Goal: Task Accomplishment & Management: Use online tool/utility

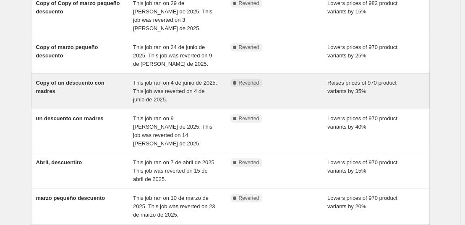
scroll to position [84, 0]
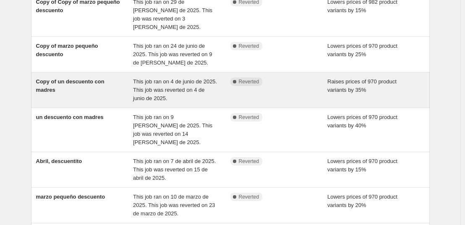
click at [99, 81] on div "Copy of un descuento con madres" at bounding box center [84, 90] width 97 height 25
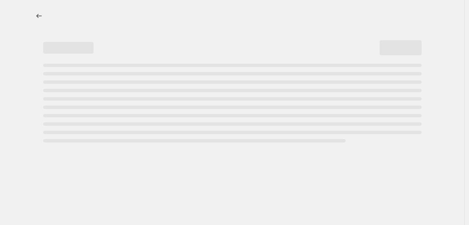
select select "percentage"
select select "collection"
select select "not_equal"
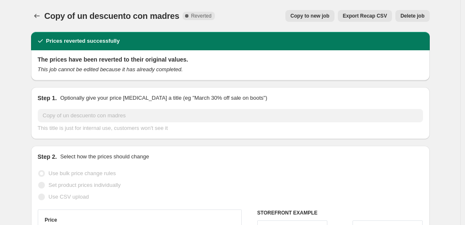
click at [323, 15] on span "Copy to new job" at bounding box center [309, 16] width 39 height 7
select select "percentage"
select select "collection"
select select "not_equal"
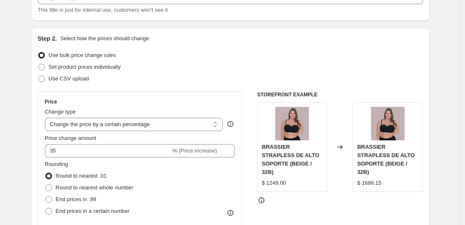
scroll to position [84, 0]
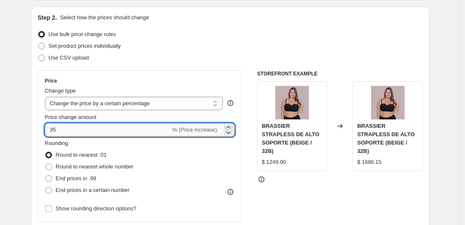
click at [106, 129] on input "35" at bounding box center [108, 129] width 126 height 13
drag, startPoint x: 101, startPoint y: 128, endPoint x: 66, endPoint y: 126, distance: 35.3
click at [66, 126] on input "35" at bounding box center [108, 129] width 126 height 13
drag, startPoint x: 66, startPoint y: 128, endPoint x: 29, endPoint y: 127, distance: 36.5
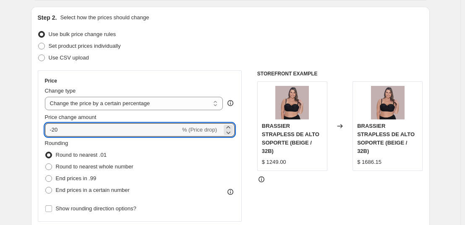
type input "-20"
click at [258, 39] on div "Use bulk price change rules" at bounding box center [230, 35] width 385 height 12
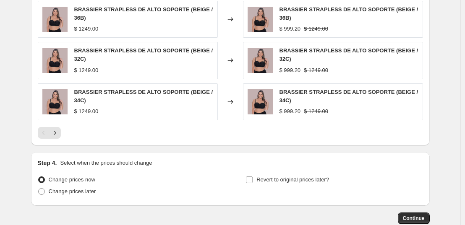
scroll to position [722, 0]
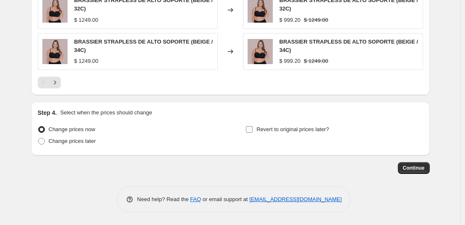
click at [255, 128] on label "Revert to original prices later?" at bounding box center [286, 130] width 83 height 12
click at [253, 128] on input "Revert to original prices later?" at bounding box center [249, 129] width 7 height 7
checkbox input "true"
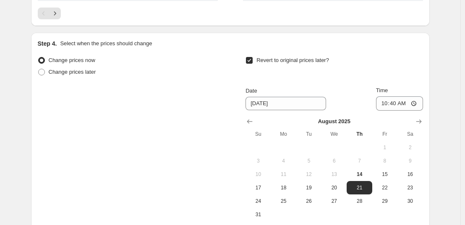
scroll to position [806, 0]
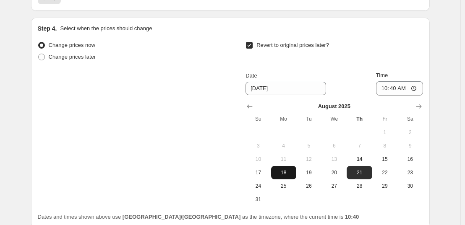
click at [286, 174] on span "18" at bounding box center [283, 172] width 18 height 7
type input "[DATE]"
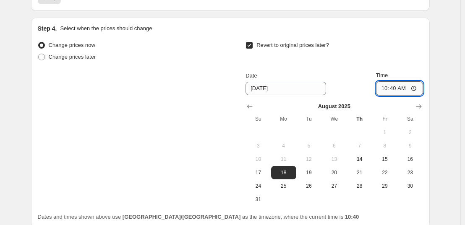
click at [398, 90] on input "10:40" at bounding box center [399, 88] width 47 height 14
type input "23:59"
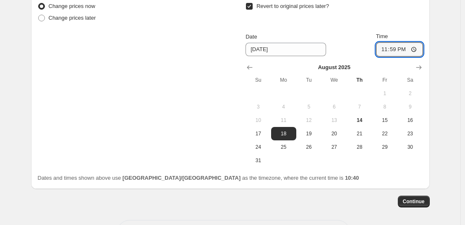
scroll to position [847, 0]
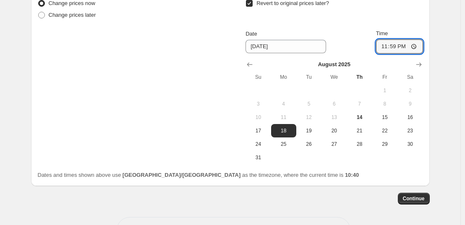
click at [430, 193] on button "Continue" at bounding box center [414, 199] width 32 height 12
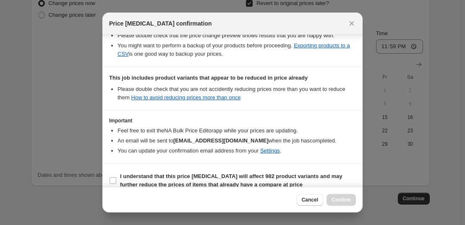
scroll to position [191, 0]
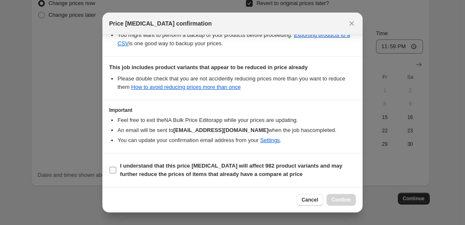
drag, startPoint x: 102, startPoint y: 169, endPoint x: 115, endPoint y: 168, distance: 13.0
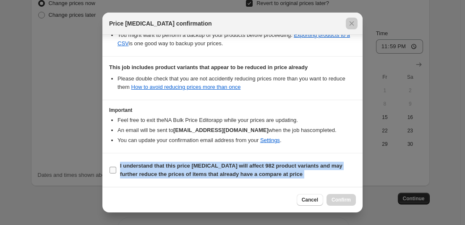
click at [117, 169] on label "I understand that this price [MEDICAL_DATA] will affect 982 product variants an…" at bounding box center [232, 170] width 247 height 20
click at [116, 169] on input "I understand that this price [MEDICAL_DATA] will affect 982 product variants an…" at bounding box center [112, 170] width 7 height 7
checkbox input "true"
click at [354, 202] on button "Confirm" at bounding box center [340, 200] width 29 height 12
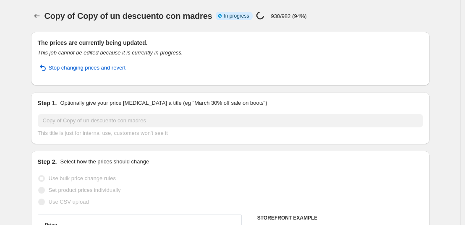
select select "percentage"
select select "collection"
select select "not_equal"
